Goal: Task Accomplishment & Management: Manage account settings

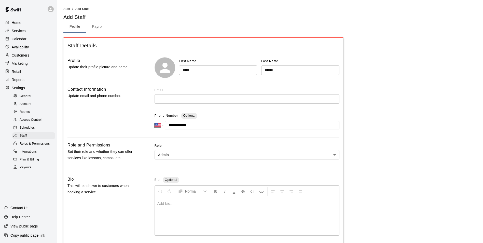
select select "**"
click at [166, 101] on input "text" at bounding box center [247, 98] width 185 height 9
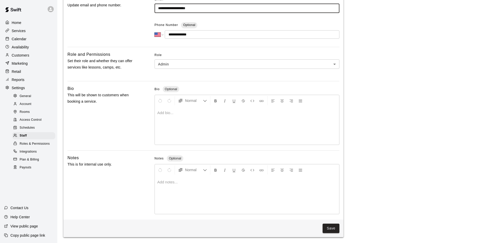
scroll to position [91, 0]
type input "**********"
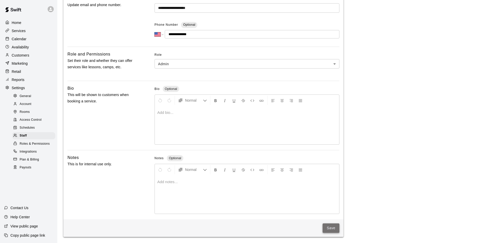
click at [335, 229] on button "Save" at bounding box center [331, 227] width 17 height 9
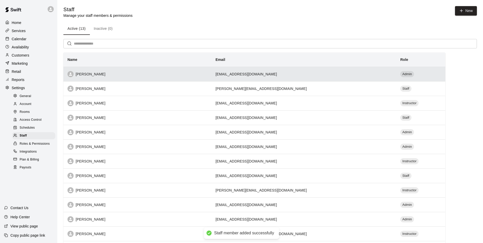
click at [91, 78] on th "[PERSON_NAME]" at bounding box center [137, 74] width 148 height 15
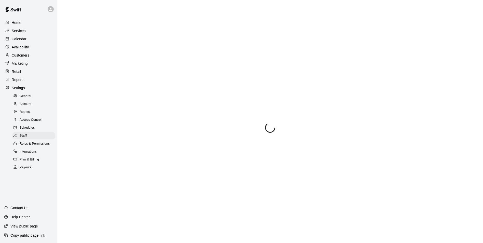
select select "**"
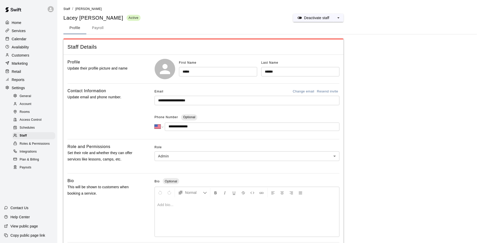
click at [327, 90] on button "Resend invite" at bounding box center [328, 92] width 24 height 8
click at [17, 18] on div "Home Services Calendar Availability Customers Marketing Retail Reports Settings…" at bounding box center [28, 94] width 57 height 153
click at [17, 20] on p "Home" at bounding box center [17, 22] width 10 height 5
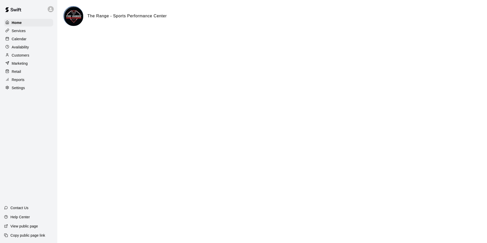
drag, startPoint x: 317, startPoint y: 115, endPoint x: 254, endPoint y: 98, distance: 65.1
click at [316, 41] on html "Home Services Calendar Availability Customers Marketing Retail Reports Settings…" at bounding box center [243, 20] width 487 height 41
click at [23, 40] on p "Calendar" at bounding box center [19, 38] width 15 height 5
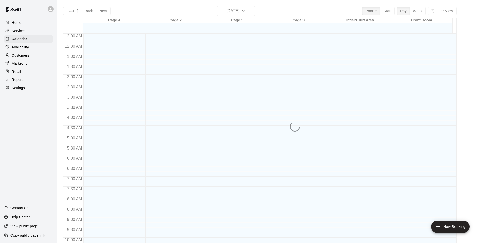
scroll to position [252, 0]
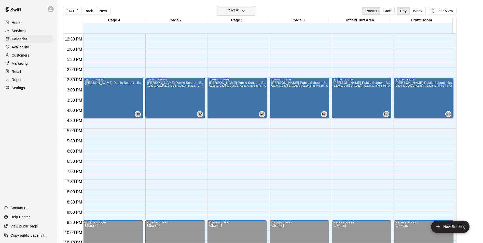
click at [239, 10] on h6 "[DATE]" at bounding box center [232, 10] width 13 height 7
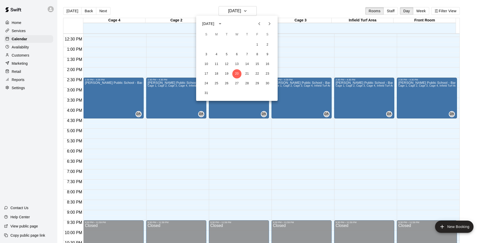
click at [342, 2] on div at bounding box center [243, 121] width 487 height 243
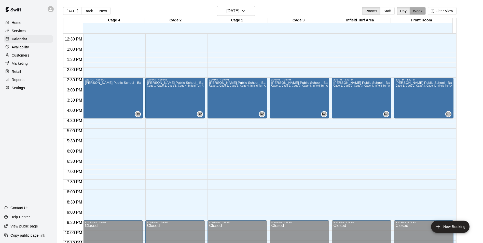
click at [419, 13] on button "Week" at bounding box center [418, 11] width 16 height 8
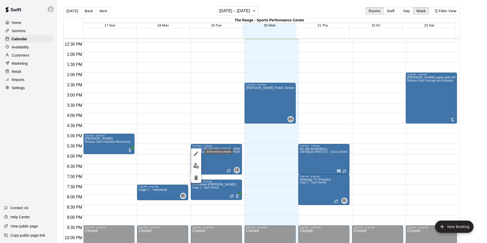
click at [197, 154] on icon "edit" at bounding box center [196, 153] width 5 height 5
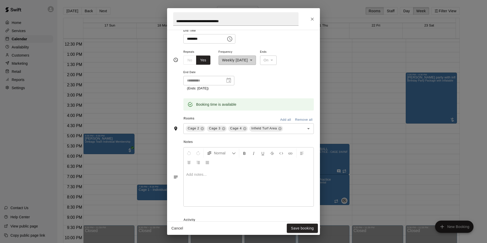
scroll to position [61, 0]
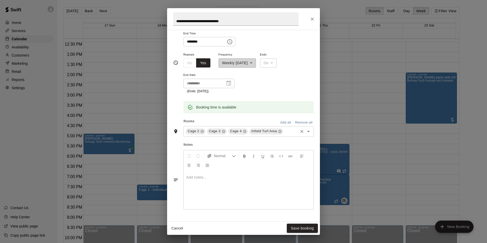
click at [306, 133] on icon "Open" at bounding box center [308, 131] width 6 height 6
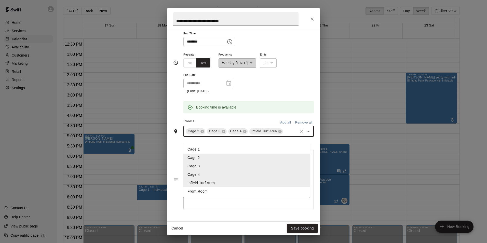
click at [208, 150] on li "Cage 1" at bounding box center [246, 149] width 127 height 8
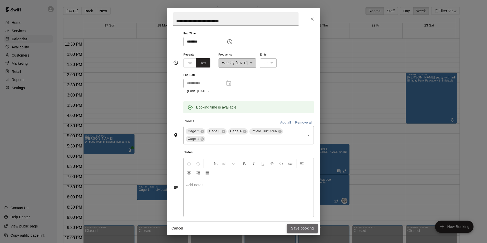
click at [304, 230] on button "Save booking" at bounding box center [302, 228] width 31 height 9
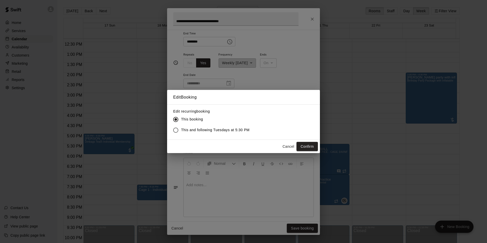
click at [220, 129] on span "This and following Tuesdays at 5:30 PM" at bounding box center [215, 129] width 69 height 5
click at [299, 144] on button "Confirm" at bounding box center [307, 146] width 21 height 9
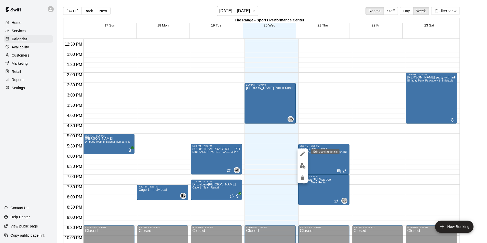
click at [302, 156] on button "edit" at bounding box center [303, 154] width 10 height 10
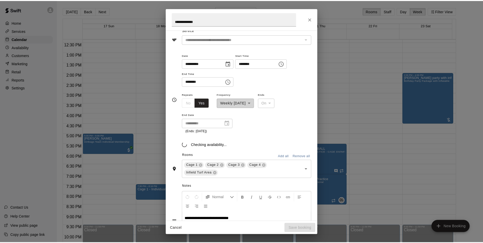
scroll to position [27, 0]
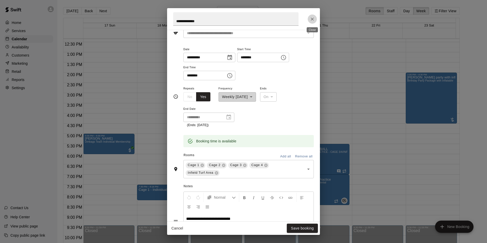
click at [314, 18] on icon "Close" at bounding box center [312, 19] width 5 height 5
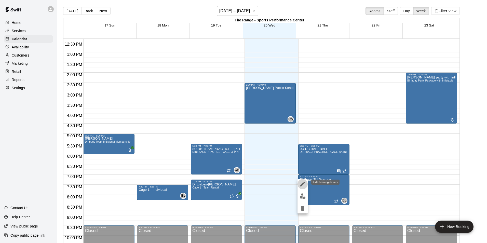
click at [302, 183] on icon "edit" at bounding box center [303, 184] width 6 height 6
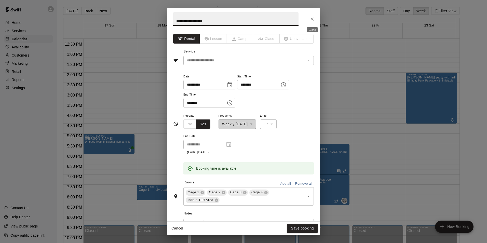
click at [313, 17] on icon "Close" at bounding box center [312, 19] width 5 height 5
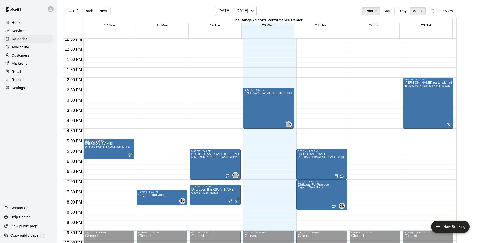
scroll to position [252, 0]
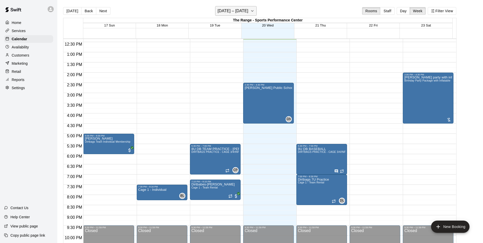
click at [250, 10] on icon "button" at bounding box center [252, 11] width 4 height 6
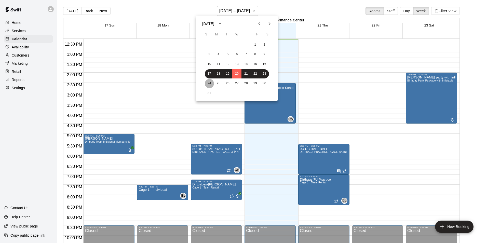
click at [208, 83] on button "24" at bounding box center [209, 83] width 9 height 9
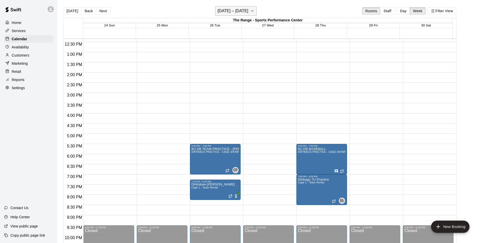
click at [230, 12] on h6 "[DATE] – [DATE]" at bounding box center [233, 10] width 31 height 7
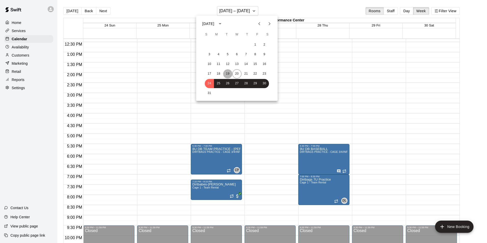
click at [229, 75] on button "19" at bounding box center [227, 73] width 9 height 9
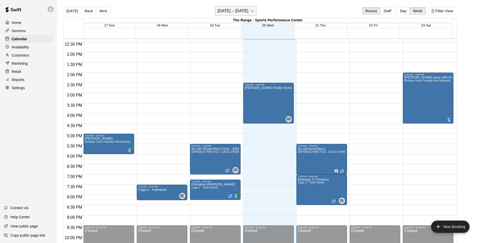
click at [224, 14] on h6 "[DATE] – [DATE]" at bounding box center [233, 10] width 31 height 7
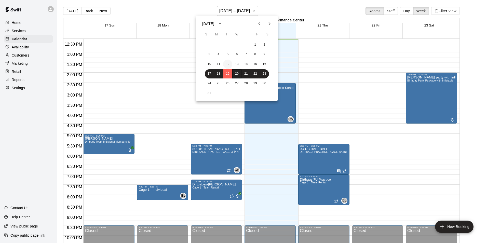
click at [226, 65] on button "12" at bounding box center [227, 64] width 9 height 9
